Goal: Use online tool/utility: Utilize a website feature to perform a specific function

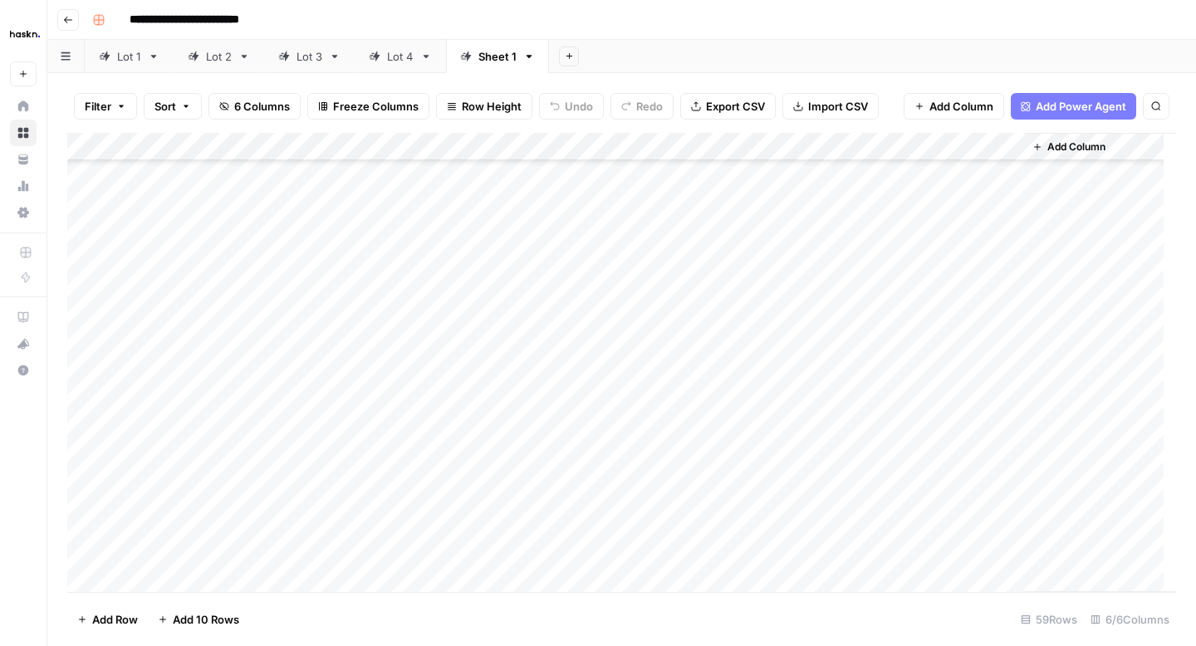
scroll to position [576, 0]
click at [1011, 389] on div "Add Column" at bounding box center [621, 362] width 1109 height 459
click at [1010, 419] on div "Add Column" at bounding box center [621, 362] width 1109 height 459
click at [1014, 444] on div "Add Column" at bounding box center [621, 362] width 1109 height 459
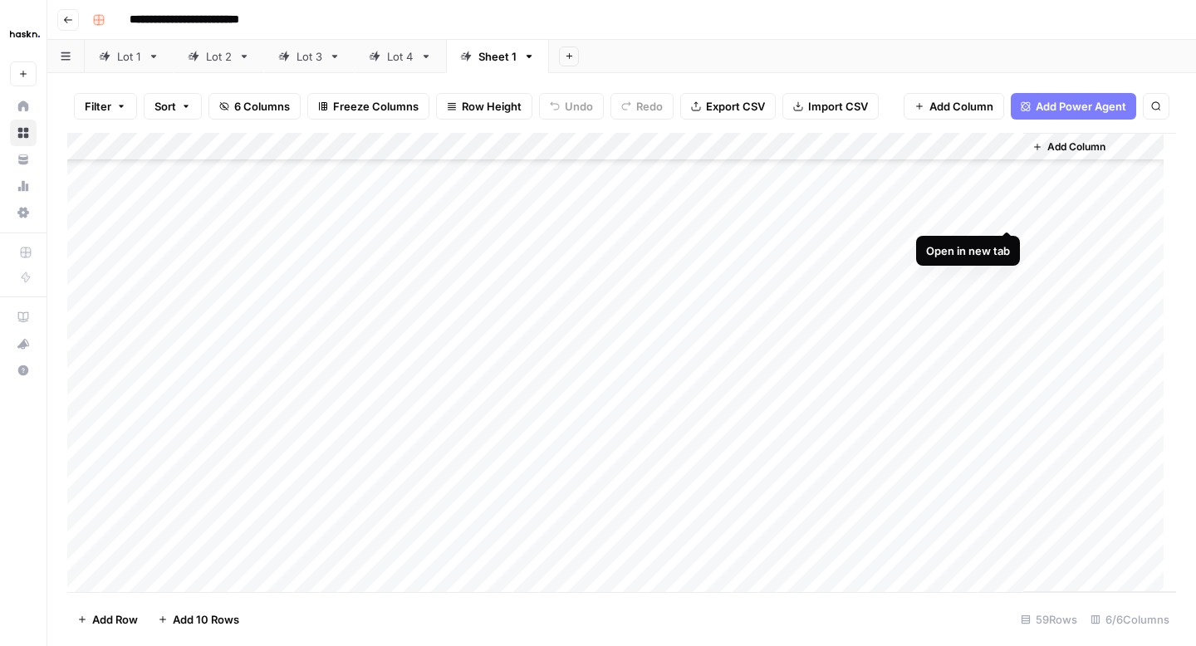
click at [1006, 214] on div "Add Column" at bounding box center [621, 362] width 1109 height 459
click at [1008, 241] on div "Add Column" at bounding box center [621, 362] width 1109 height 459
click at [1006, 268] on div "Add Column" at bounding box center [621, 362] width 1109 height 459
click at [1006, 292] on div "Add Column" at bounding box center [621, 362] width 1109 height 459
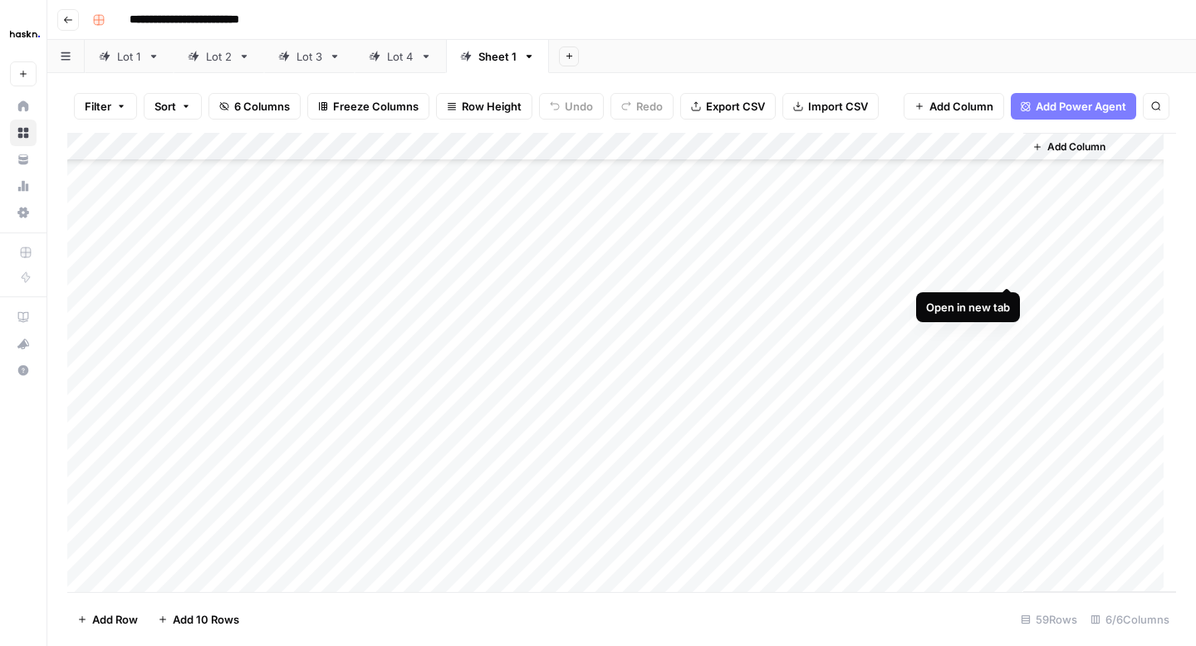
click at [1011, 272] on div "Add Column" at bounding box center [621, 362] width 1109 height 459
click at [1006, 328] on div "Add Column" at bounding box center [621, 362] width 1109 height 459
